Goal: Task Accomplishment & Management: Manage account settings

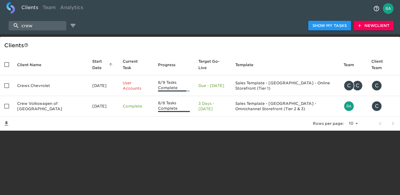
select select "10"
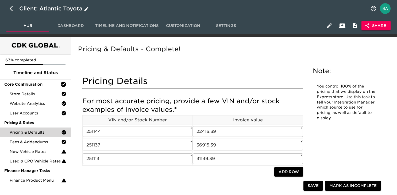
click at [12, 10] on icon "button" at bounding box center [11, 8] width 3 height 5
select select "10"
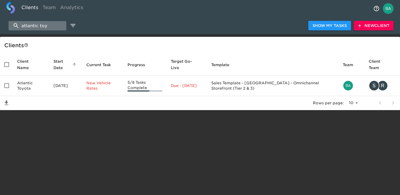
click at [29, 28] on input "atlantic toy" at bounding box center [38, 25] width 58 height 9
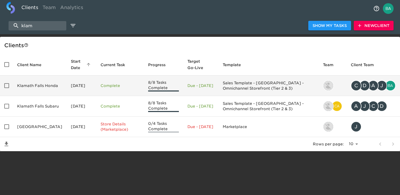
type input "klam"
click at [39, 89] on td "Klamath Falls Honda" at bounding box center [40, 86] width 54 height 21
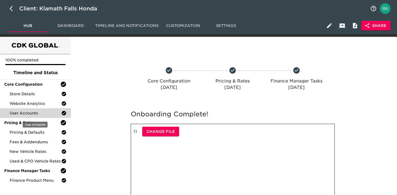
click at [33, 114] on span "User Accounts" at bounding box center [36, 113] width 52 height 5
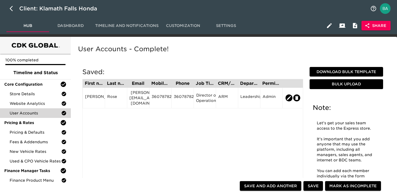
click at [78, 25] on span "Dashboard" at bounding box center [70, 25] width 36 height 7
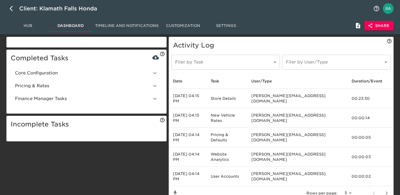
click at [63, 76] on span "Core Configuration" at bounding box center [83, 73] width 137 height 6
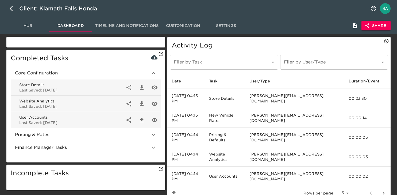
click at [141, 118] on icon "button" at bounding box center [141, 120] width 6 height 6
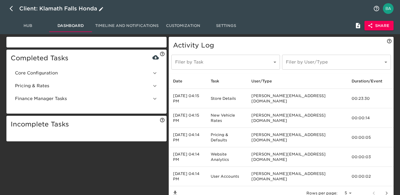
click at [11, 9] on icon "button" at bounding box center [13, 8] width 6 height 6
select select "10"
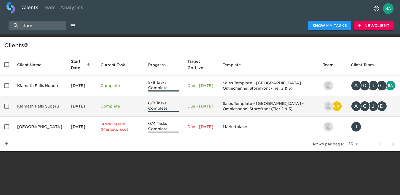
click at [34, 110] on td "Klamath Falls Subaru" at bounding box center [40, 106] width 54 height 21
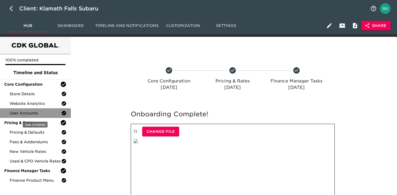
click at [35, 114] on span "User Accounts" at bounding box center [36, 113] width 52 height 5
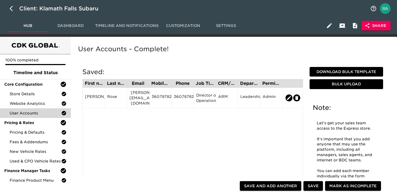
click at [76, 18] on div "Hub Dashboard Timeline and Notifications Customization Settings Share" at bounding box center [198, 25] width 397 height 17
click at [68, 24] on span "Dashboard" at bounding box center [70, 25] width 36 height 7
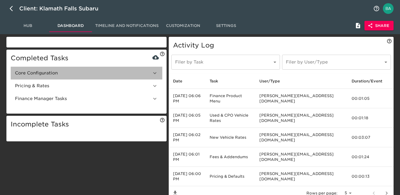
click at [43, 75] on span "Core Configuration" at bounding box center [83, 73] width 137 height 6
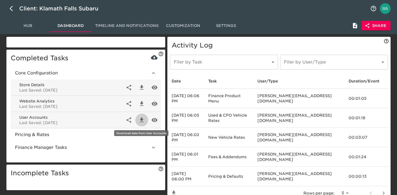
click at [139, 119] on icon "button" at bounding box center [141, 120] width 6 height 6
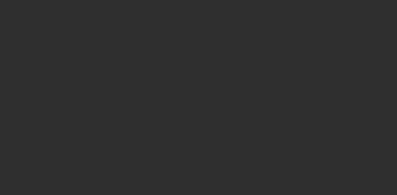
select select "10"
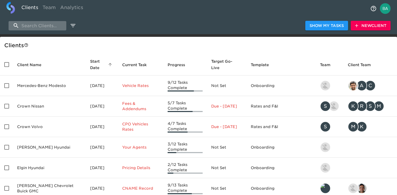
click at [46, 22] on input "search" at bounding box center [38, 25] width 58 height 9
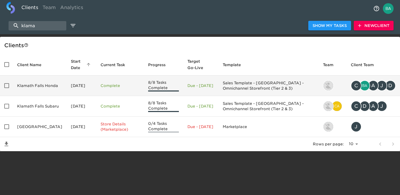
type input "klama"
click at [38, 87] on td "Klamath Falls Honda" at bounding box center [40, 86] width 54 height 21
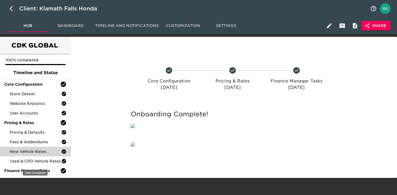
scroll to position [23, 0]
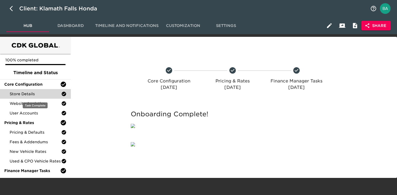
click at [21, 91] on span "Store Details" at bounding box center [36, 93] width 52 height 5
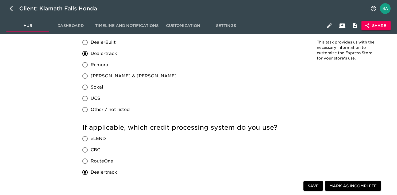
scroll to position [549, 0]
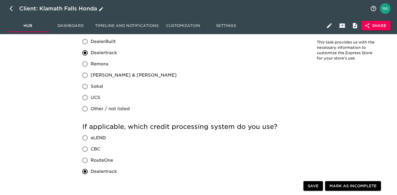
click at [11, 8] on icon "button" at bounding box center [13, 8] width 6 height 6
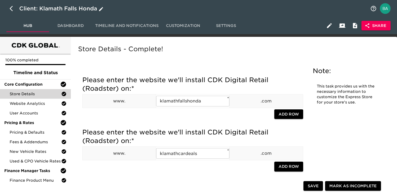
select select "10"
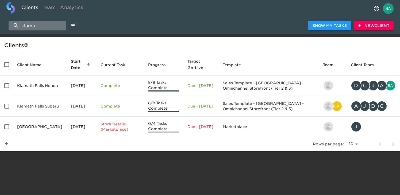
click at [33, 26] on input "klama" at bounding box center [38, 25] width 58 height 9
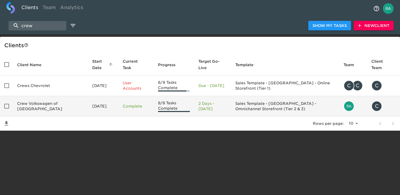
type input "crew"
click at [43, 104] on td "Crew Volkswagen of Plainville" at bounding box center [50, 106] width 75 height 21
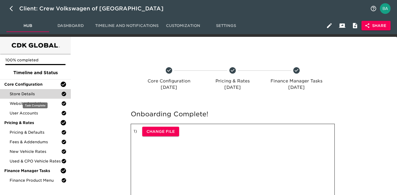
click at [38, 95] on span "Store Details" at bounding box center [36, 93] width 52 height 5
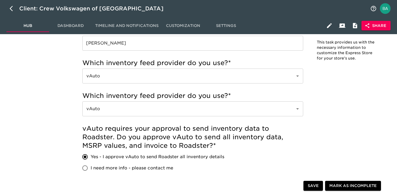
scroll to position [234, 0]
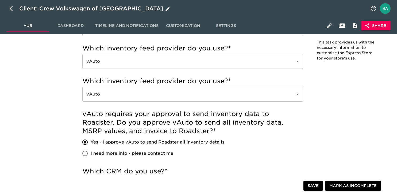
click at [78, 8] on div "Client: Crew Volkswagen of Plainville" at bounding box center [95, 8] width 152 height 9
click at [66, 8] on input "Crew Volkswagen of Plainville" at bounding box center [193, 8] width 348 height 9
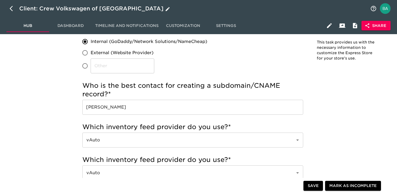
scroll to position [0, 0]
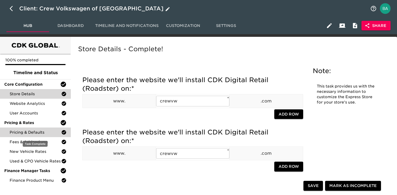
click at [17, 133] on span "Pricing & Defaults" at bounding box center [36, 132] width 52 height 5
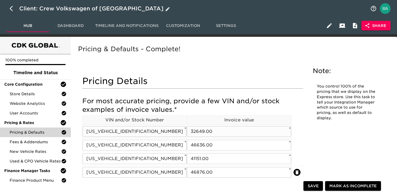
click at [134, 131] on input "3VVVC7B2XSM077366 / N77366" at bounding box center [135, 131] width 104 height 11
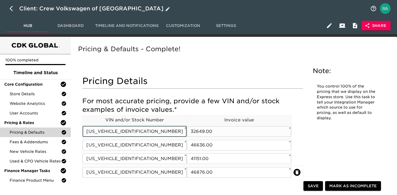
click at [134, 131] on input "3VVVC7B2XSM077366 / N77366" at bounding box center [135, 131] width 104 height 11
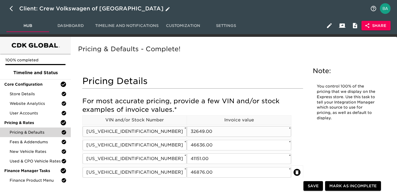
click at [147, 132] on input "3VVVC7B2XSM077366 / N77366" at bounding box center [135, 131] width 104 height 11
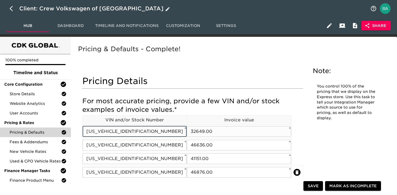
click at [147, 132] on input "3VVVC7B2XSM077366 / N77366" at bounding box center [135, 131] width 104 height 11
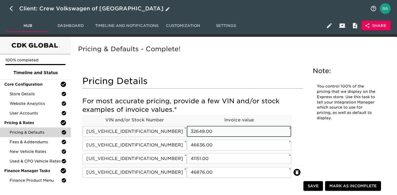
click at [196, 132] on input "32649.00" at bounding box center [239, 131] width 104 height 11
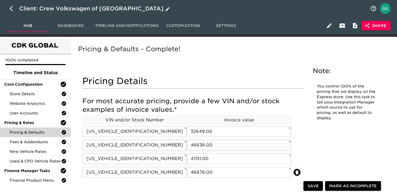
click at [140, 148] on input "1V2KR2CA3SC576115 / N76115" at bounding box center [135, 145] width 104 height 11
click at [201, 145] on input "46636.00" at bounding box center [239, 145] width 104 height 11
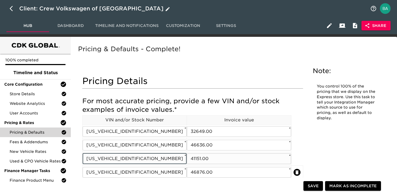
click at [133, 161] on input "WVWVA7CDXSW250730 / VW50730" at bounding box center [135, 159] width 104 height 11
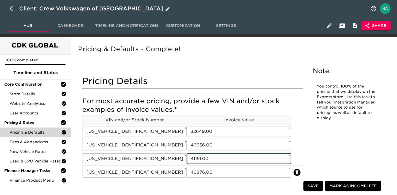
click at [200, 159] on input "41151.00" at bounding box center [239, 159] width 104 height 11
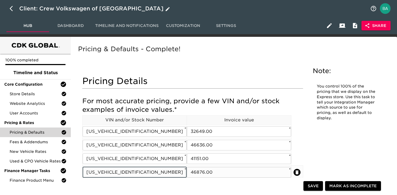
click at [130, 172] on input "1V2BR2CAXRC518593 / VW02825A" at bounding box center [135, 172] width 104 height 11
click at [199, 176] on input "46876.00" at bounding box center [239, 172] width 104 height 11
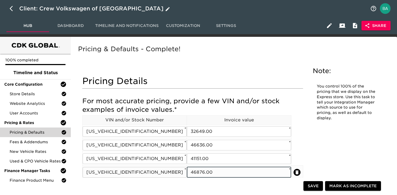
click at [199, 176] on input "46876.00" at bounding box center [239, 172] width 104 height 11
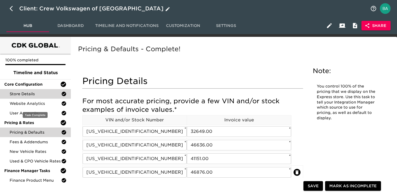
click at [35, 97] on div "Store Details" at bounding box center [35, 94] width 71 height 10
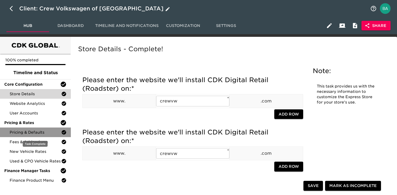
click at [27, 135] on span "Pricing & Defaults" at bounding box center [36, 132] width 52 height 5
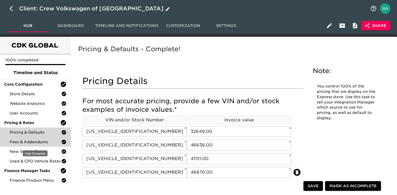
click at [33, 139] on div "Fees & Addendums" at bounding box center [35, 142] width 71 height 10
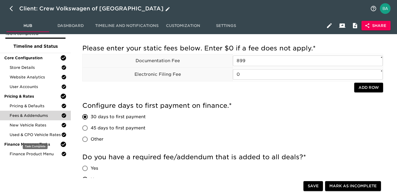
scroll to position [34, 0]
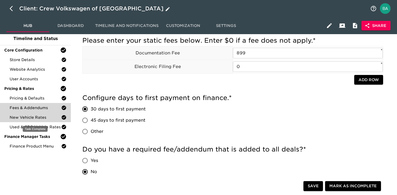
click at [36, 116] on span "New Vehicle Rates" at bounding box center [36, 117] width 52 height 5
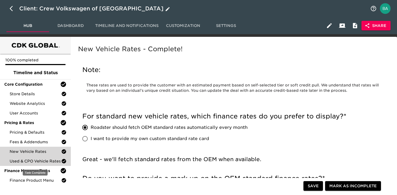
click at [25, 160] on span "Used & CPO Vehicle Rates" at bounding box center [36, 161] width 52 height 5
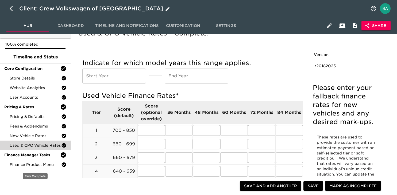
scroll to position [22, 0]
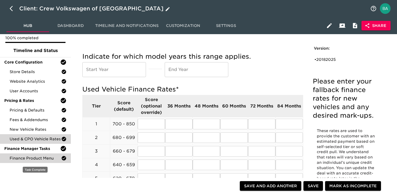
click at [25, 161] on div "Finance Product Menu" at bounding box center [35, 159] width 71 height 10
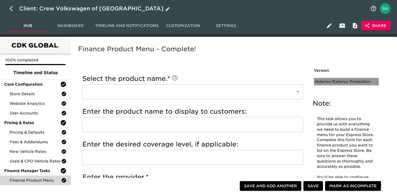
click at [338, 84] on div "• Interior/Exterior Protection" at bounding box center [342, 81] width 56 height 5
type input "Interior/Exterior Protection"
type input "Simoniz Clearcoat"
type input "Simoniz"
checkbox input "true"
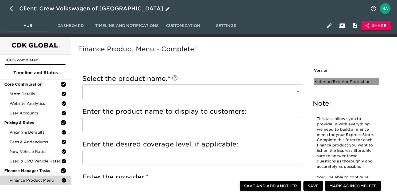
checkbox input "true"
radio input "true"
type input "999.00"
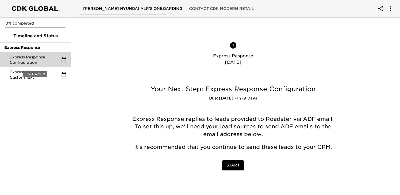
click at [55, 58] on span "Express Response Configuration" at bounding box center [36, 60] width 52 height 11
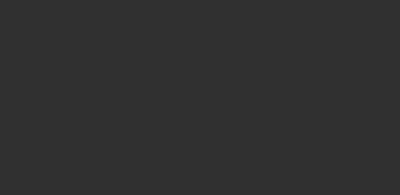
select select "10"
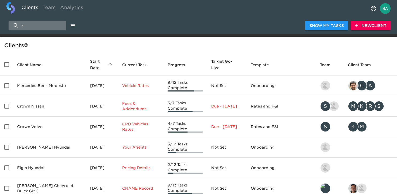
click at [25, 21] on input "r" at bounding box center [38, 25] width 58 height 9
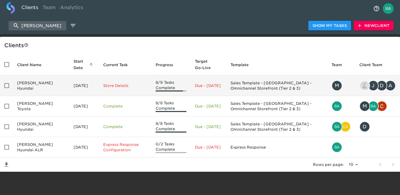
type input "randy wise"
click at [34, 85] on td "Randy Wise Hyundai" at bounding box center [41, 86] width 56 height 21
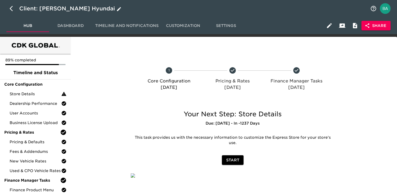
click at [9, 8] on button "button" at bounding box center [12, 8] width 13 height 13
select select "10"
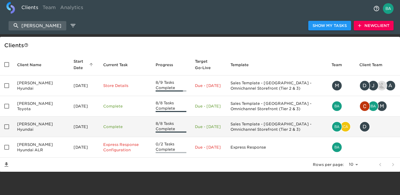
click at [41, 129] on td "Randy Wise Hyundai" at bounding box center [41, 127] width 56 height 21
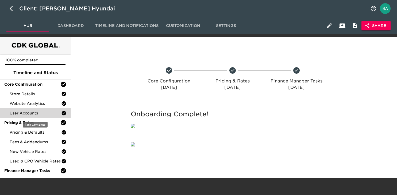
click at [39, 113] on span "User Accounts" at bounding box center [36, 113] width 52 height 5
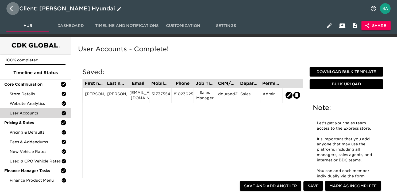
click at [10, 10] on icon "button" at bounding box center [13, 8] width 6 height 6
select select "10"
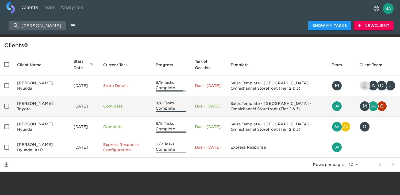
click at [38, 106] on td "Randy Wise Toyota" at bounding box center [41, 106] width 56 height 21
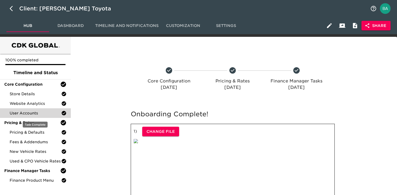
click at [38, 114] on span "User Accounts" at bounding box center [36, 113] width 52 height 5
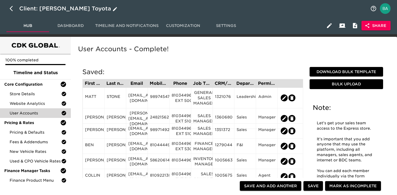
click at [11, 6] on icon "button" at bounding box center [13, 8] width 6 height 6
select select "10"
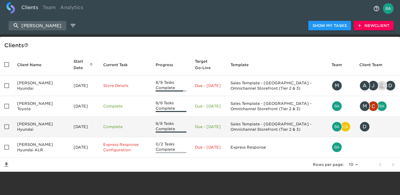
click at [73, 127] on td "Jul 10, 2025" at bounding box center [84, 127] width 30 height 21
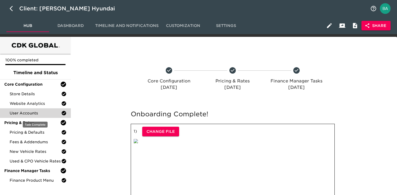
click at [30, 115] on span "User Accounts" at bounding box center [36, 113] width 52 height 5
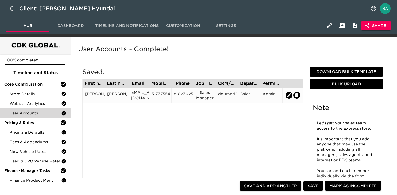
click at [165, 94] on div "5173755422" at bounding box center [161, 95] width 18 height 8
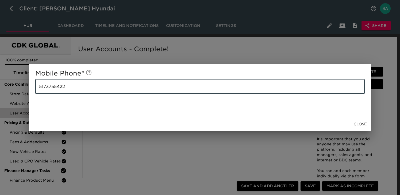
click at [59, 89] on input "5173755422" at bounding box center [199, 86] width 329 height 15
click at [115, 51] on div "Mobile Phone * 5173755422 ​ Close" at bounding box center [200, 97] width 400 height 195
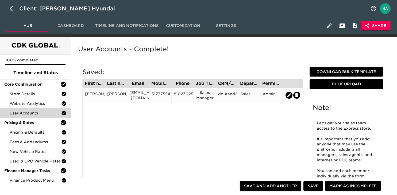
click at [118, 96] on div "DURAND" at bounding box center [116, 95] width 18 height 8
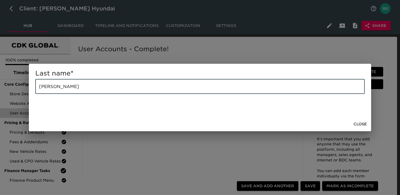
click at [64, 85] on input "DURAND" at bounding box center [199, 86] width 329 height 15
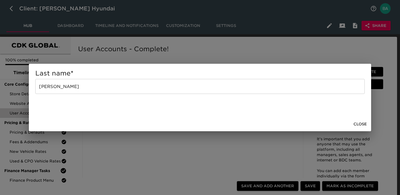
click at [129, 58] on div "Last name * DURAND ​ Close" at bounding box center [200, 97] width 400 height 195
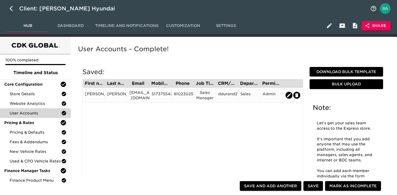
click at [199, 95] on div "Sales Manager" at bounding box center [205, 95] width 18 height 11
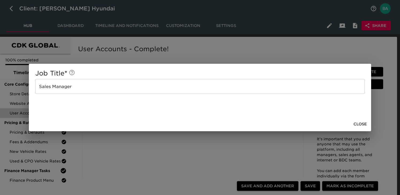
click at [67, 87] on input "Sales Manager" at bounding box center [199, 86] width 329 height 15
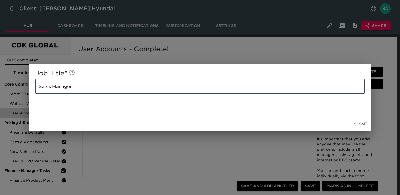
click at [67, 87] on input "Sales Manager" at bounding box center [199, 86] width 329 height 15
click at [169, 50] on div "Job Title * Sales Manager ​ Close" at bounding box center [200, 97] width 400 height 195
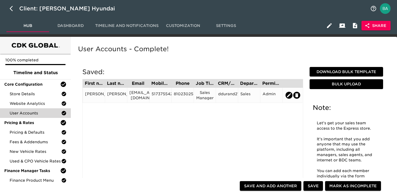
click at [117, 92] on div "DURAND" at bounding box center [116, 95] width 18 height 8
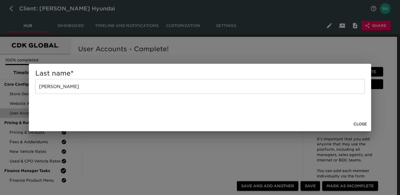
click at [138, 66] on div "Last name * DURAND ​" at bounding box center [200, 90] width 342 height 53
click at [138, 57] on div "Last name * DURAND ​ Close" at bounding box center [200, 97] width 400 height 195
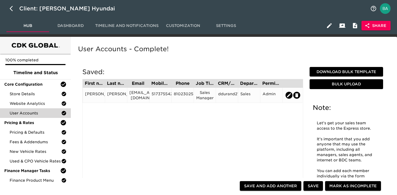
click at [136, 94] on div "DDURAND@RANDYWISEHYUNDAI.COM" at bounding box center [138, 95] width 18 height 11
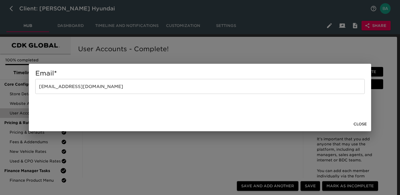
click at [116, 85] on input "DDURAND@RANDYWISEHYUNDAI.COM" at bounding box center [199, 86] width 329 height 15
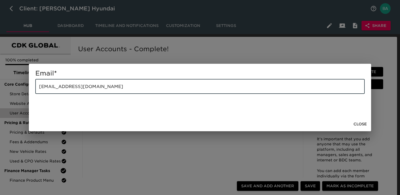
click at [116, 85] on input "DDURAND@RANDYWISEHYUNDAI.COM" at bounding box center [199, 86] width 329 height 15
click at [269, 57] on div "Email * DDURAND@RANDYWISEHYUNDAI.COM ​ Close" at bounding box center [200, 97] width 400 height 195
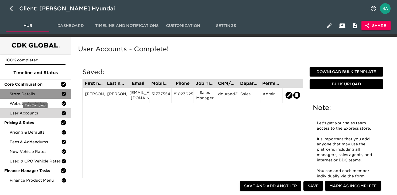
click at [44, 97] on div "Store Details" at bounding box center [35, 94] width 71 height 10
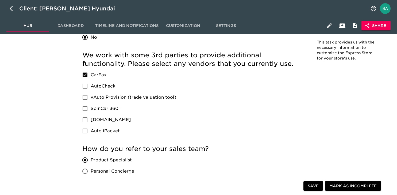
scroll to position [981, 0]
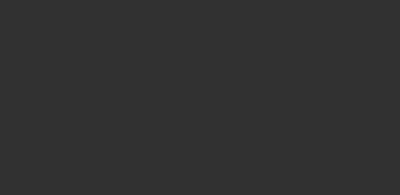
select select "10"
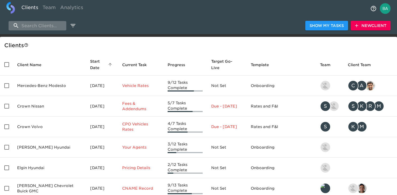
click at [37, 26] on input "search" at bounding box center [38, 25] width 58 height 9
paste input "Vallejo Hyundai"
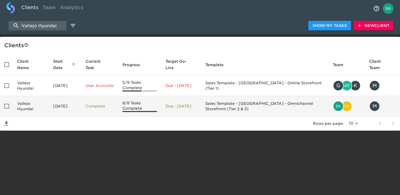
type input "Vallejo Hyundai"
click at [33, 104] on td "Vallejo Hyundai" at bounding box center [31, 106] width 36 height 21
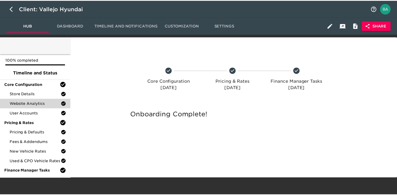
scroll to position [15, 0]
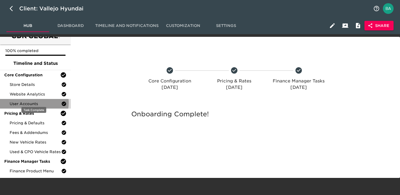
click at [30, 101] on span "User Accounts" at bounding box center [36, 103] width 52 height 5
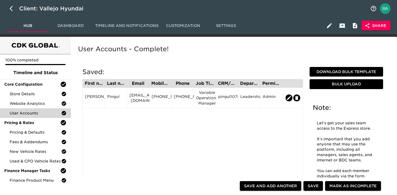
click at [75, 27] on span "Dashboard" at bounding box center [70, 25] width 36 height 7
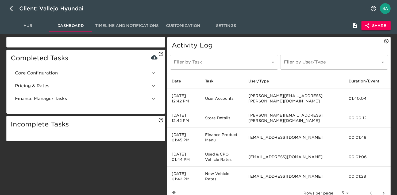
click at [62, 76] on span "Core Configuration" at bounding box center [82, 73] width 135 height 6
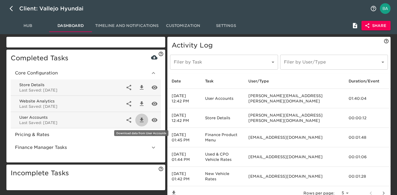
click at [141, 120] on icon "button" at bounding box center [142, 120] width 4 height 5
